Goal: Communication & Community: Answer question/provide support

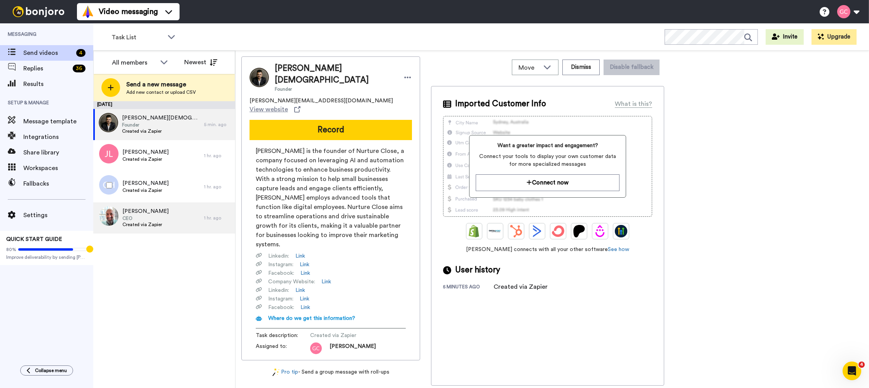
click at [147, 209] on span "Jeff Wenzel" at bounding box center [145, 211] width 46 height 8
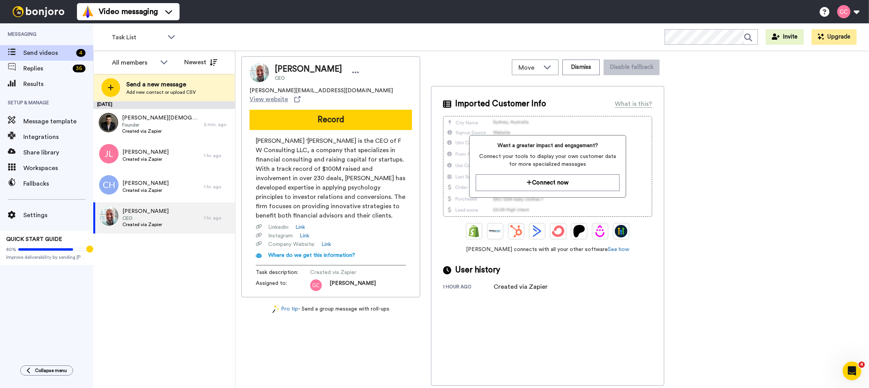
click at [381, 113] on button "Record" at bounding box center [331, 120] width 162 height 20
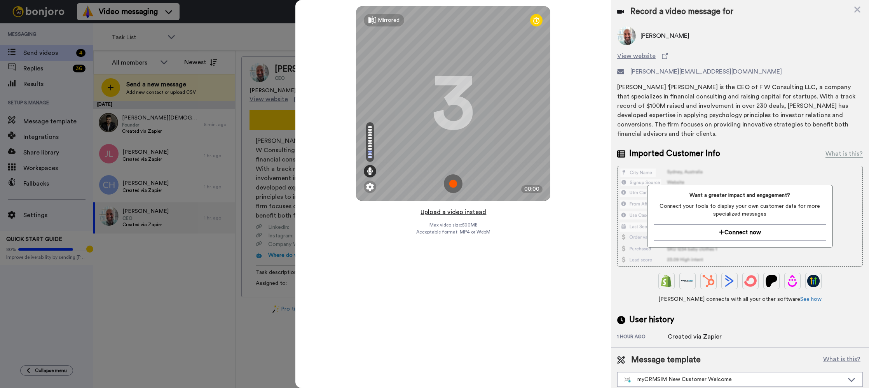
click at [464, 216] on button "Upload a video instead" at bounding box center [453, 212] width 70 height 10
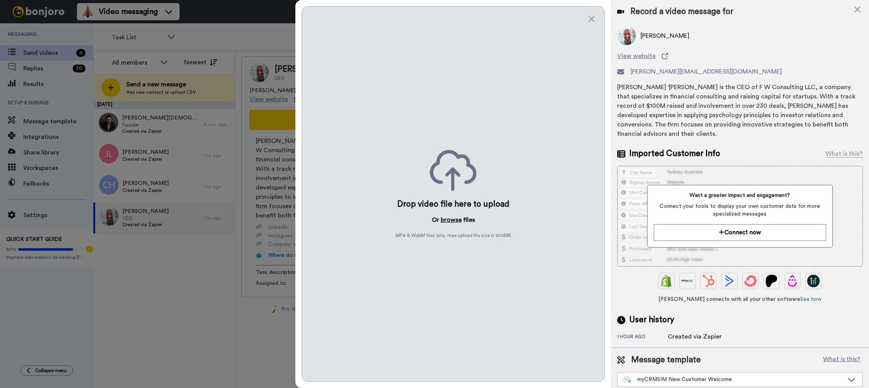
click at [453, 216] on button "browse" at bounding box center [451, 219] width 21 height 9
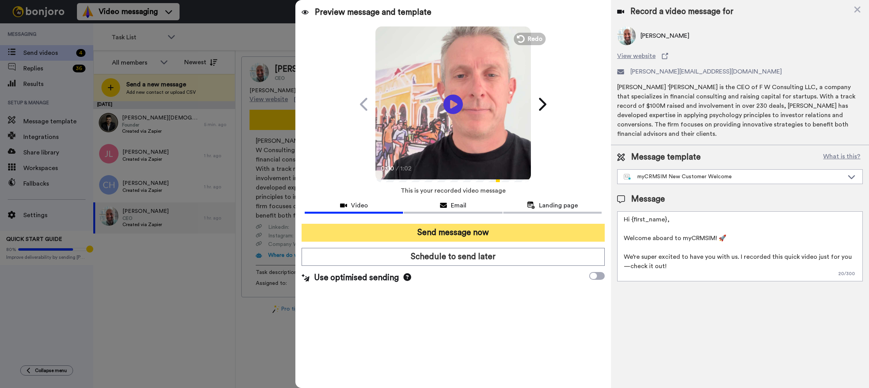
click at [507, 229] on button "Send message now" at bounding box center [453, 232] width 303 height 18
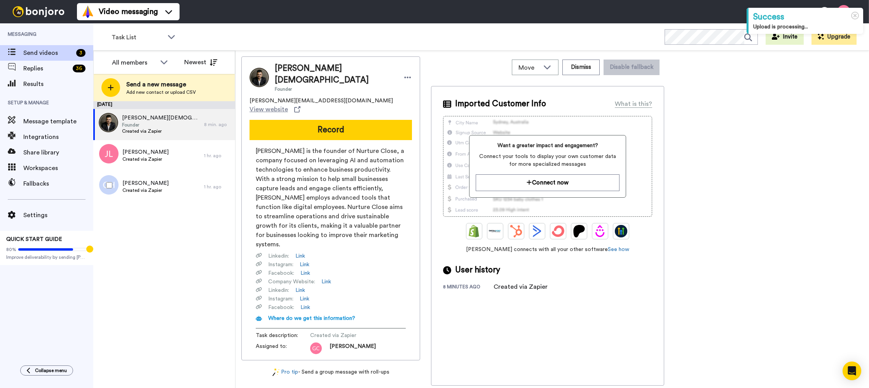
click at [99, 186] on div at bounding box center [108, 184] width 28 height 27
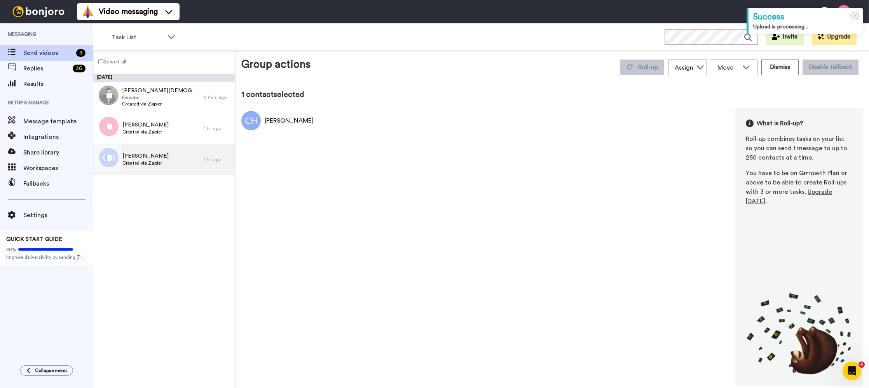
click at [180, 187] on div "September 22 Uttsav Jain Founder Created via Zapier 8 min. ago Jason Lilly Crea…" at bounding box center [164, 231] width 142 height 314
click at [175, 155] on div "Curtis Hinds Created via Zapier" at bounding box center [148, 159] width 111 height 31
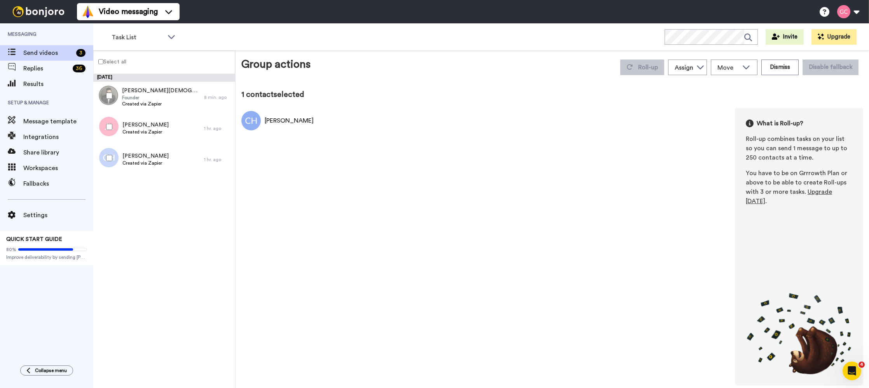
click at [110, 161] on div at bounding box center [108, 157] width 28 height 27
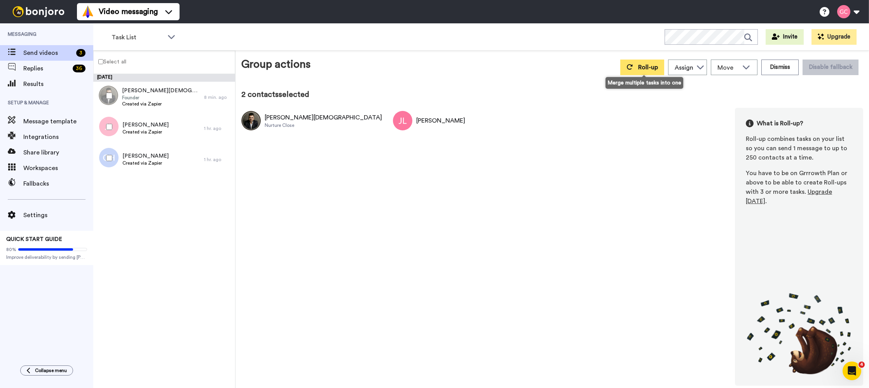
click at [632, 71] on button "Roll-up" at bounding box center [642, 67] width 44 height 16
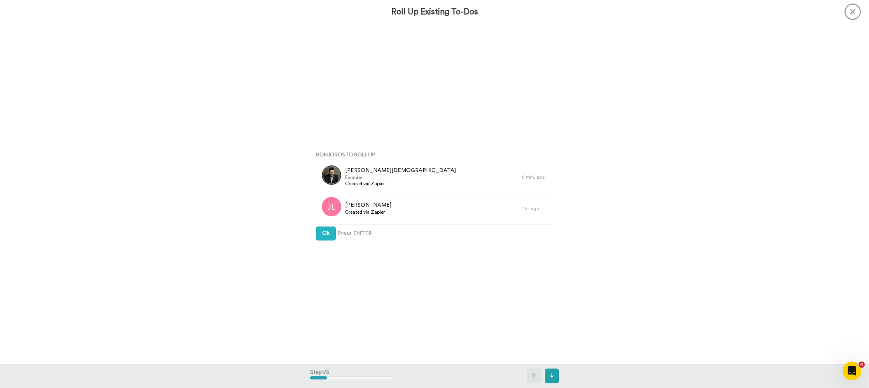
click at [358, 232] on span "Press ENTER" at bounding box center [355, 233] width 34 height 8
click at [332, 236] on button "Ok" at bounding box center [326, 233] width 20 height 14
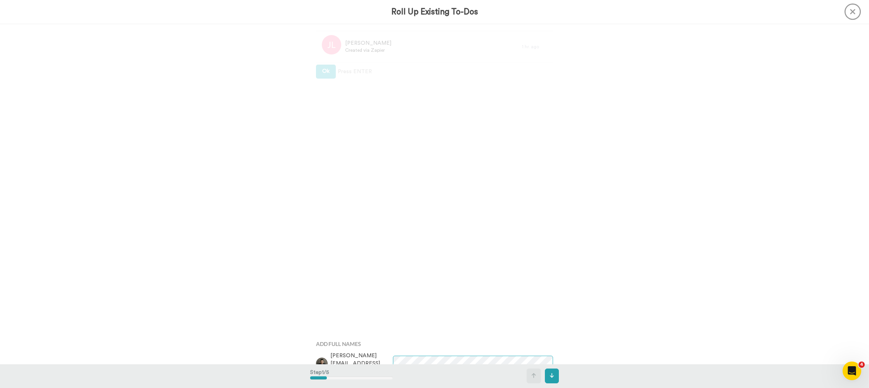
scroll to position [145, 0]
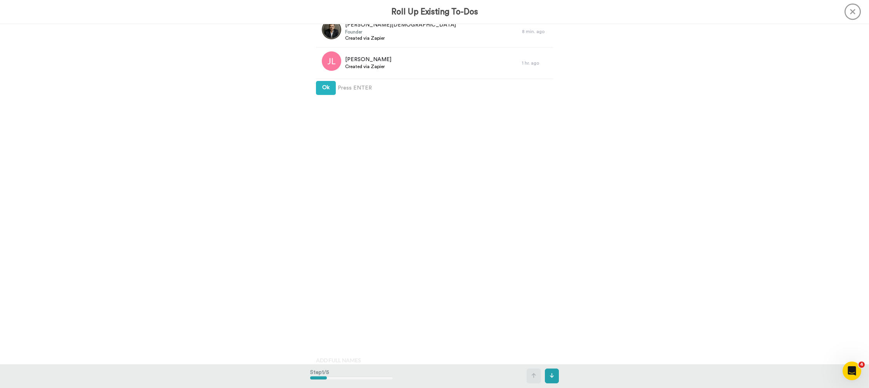
click at [855, 11] on icon at bounding box center [853, 11] width 16 height 16
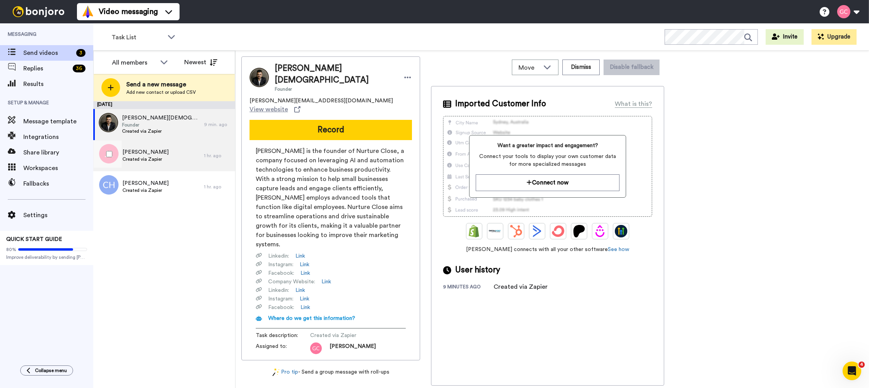
click at [141, 161] on span "Created via Zapier" at bounding box center [145, 159] width 46 height 6
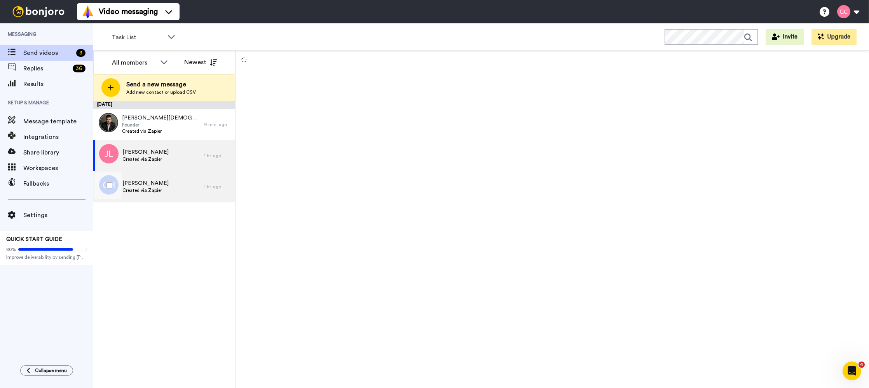
click at [165, 197] on div "Curtis Hinds Created via Zapier" at bounding box center [148, 186] width 111 height 31
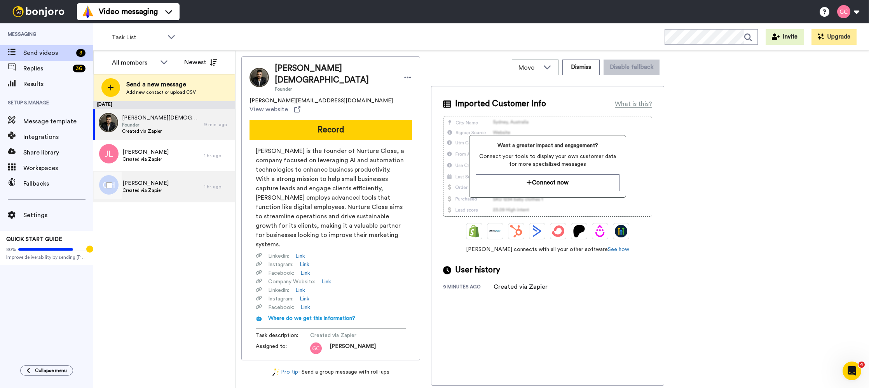
click at [141, 189] on span "Created via Zapier" at bounding box center [145, 190] width 46 height 6
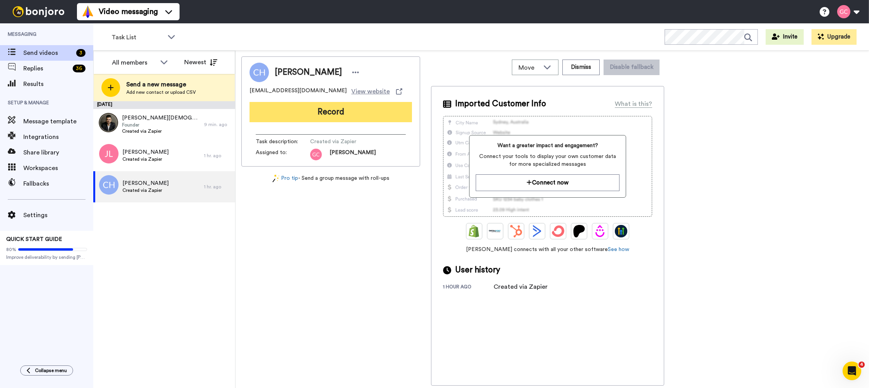
click at [358, 111] on button "Record" at bounding box center [331, 112] width 162 height 20
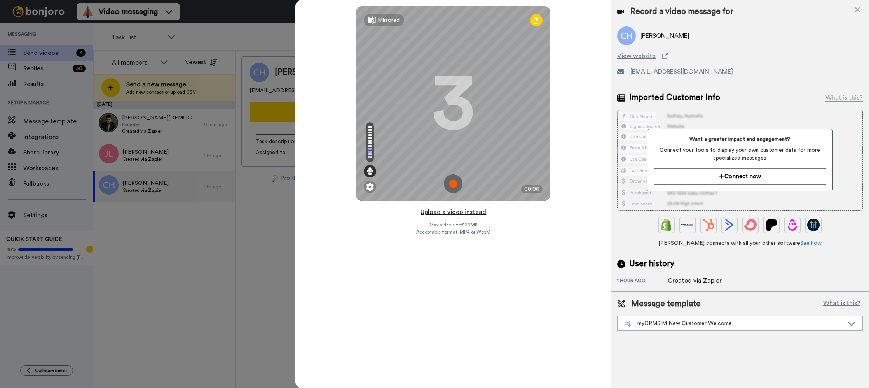
click at [475, 211] on button "Upload a video instead" at bounding box center [453, 212] width 70 height 10
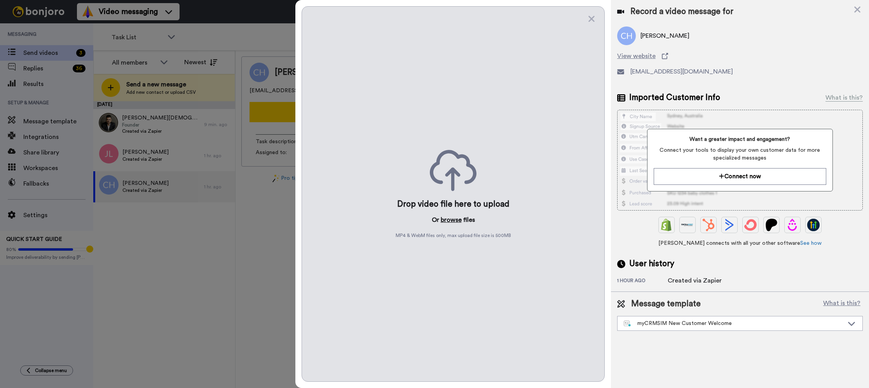
click at [448, 221] on button "browse" at bounding box center [451, 219] width 21 height 9
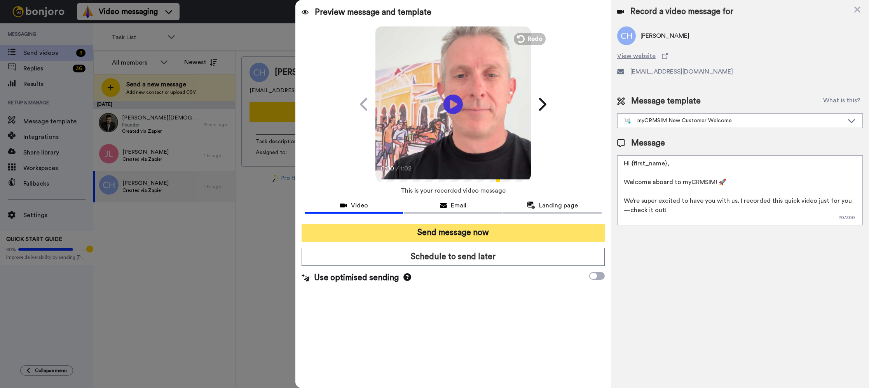
click at [525, 231] on button "Send message now" at bounding box center [453, 232] width 303 height 18
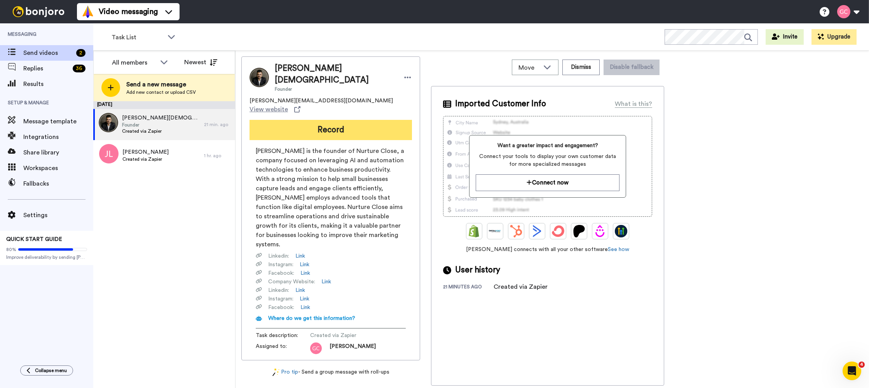
click at [356, 120] on button "Record" at bounding box center [331, 130] width 162 height 20
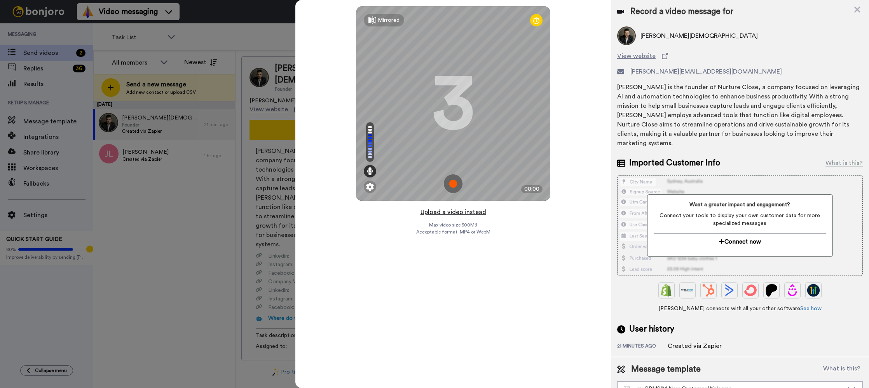
click at [461, 215] on button "Upload a video instead" at bounding box center [453, 212] width 70 height 10
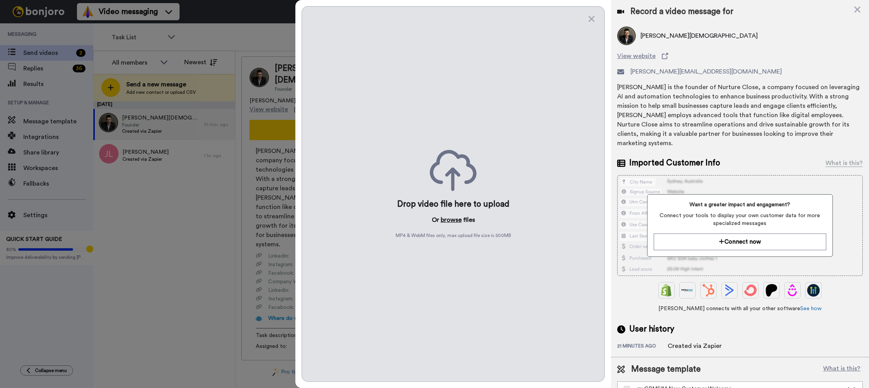
click at [453, 222] on button "browse" at bounding box center [451, 219] width 21 height 9
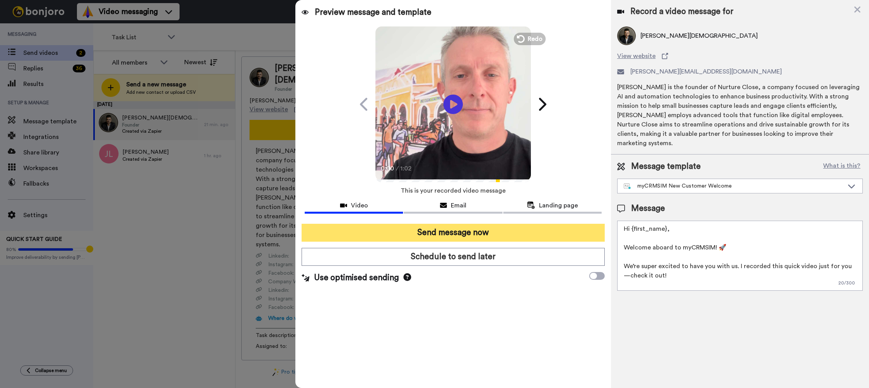
click at [507, 230] on button "Send message now" at bounding box center [453, 232] width 303 height 18
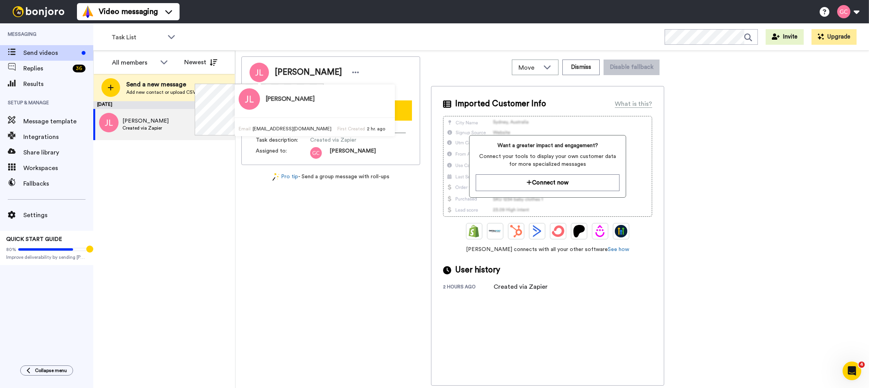
click at [380, 113] on button "Record" at bounding box center [331, 110] width 162 height 20
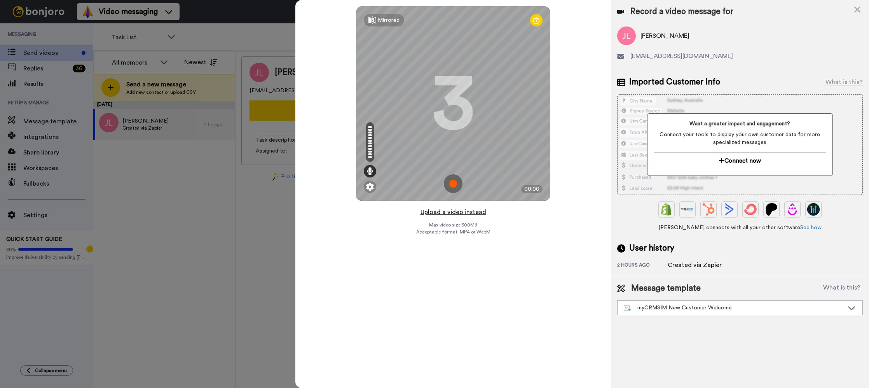
click at [472, 213] on button "Upload a video instead" at bounding box center [453, 212] width 70 height 10
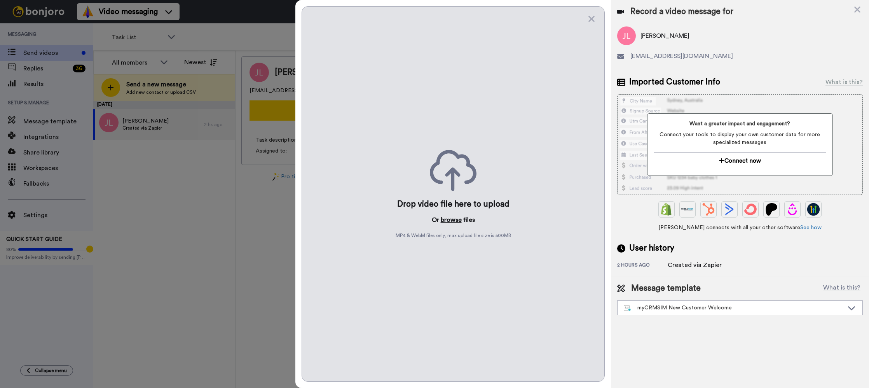
click at [452, 218] on button "browse" at bounding box center [451, 219] width 21 height 9
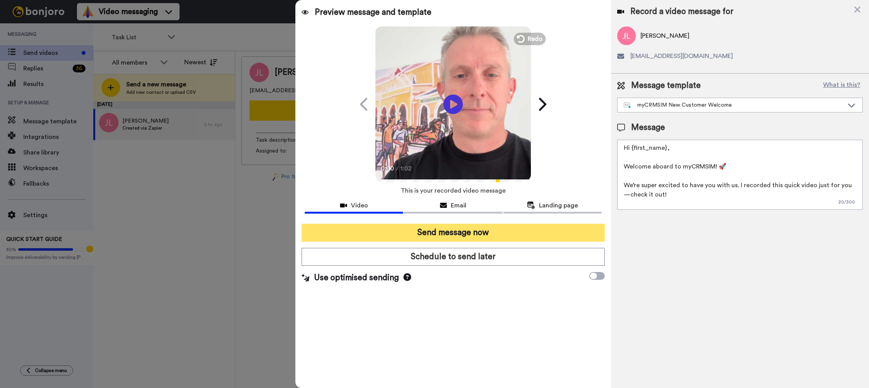
click at [501, 235] on button "Send message now" at bounding box center [453, 232] width 303 height 18
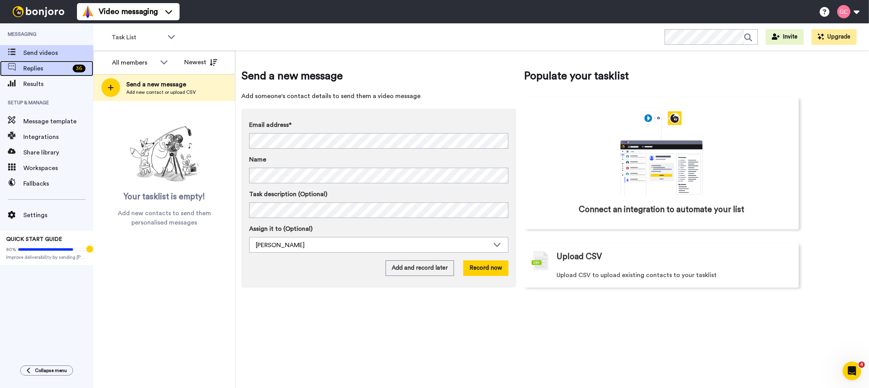
click at [66, 68] on span "Replies" at bounding box center [46, 68] width 46 height 9
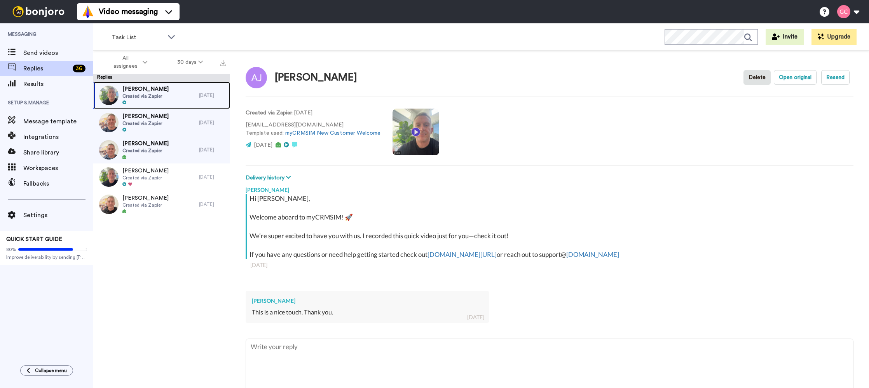
click at [168, 91] on div "[PERSON_NAME] Created via Zapier" at bounding box center [146, 95] width 106 height 27
type textarea "x"
